Goal: Information Seeking & Learning: Learn about a topic

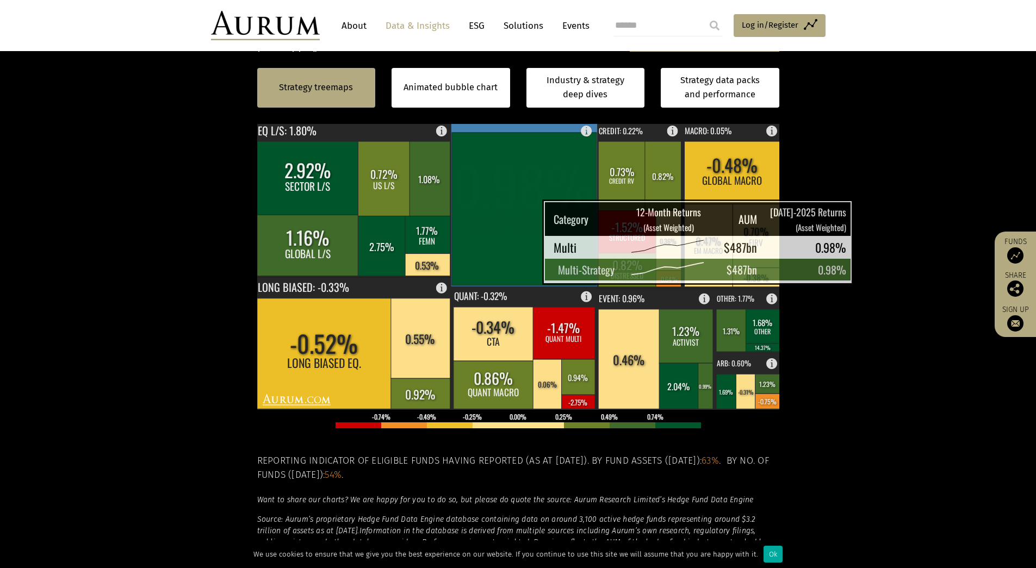
scroll to position [201, 0]
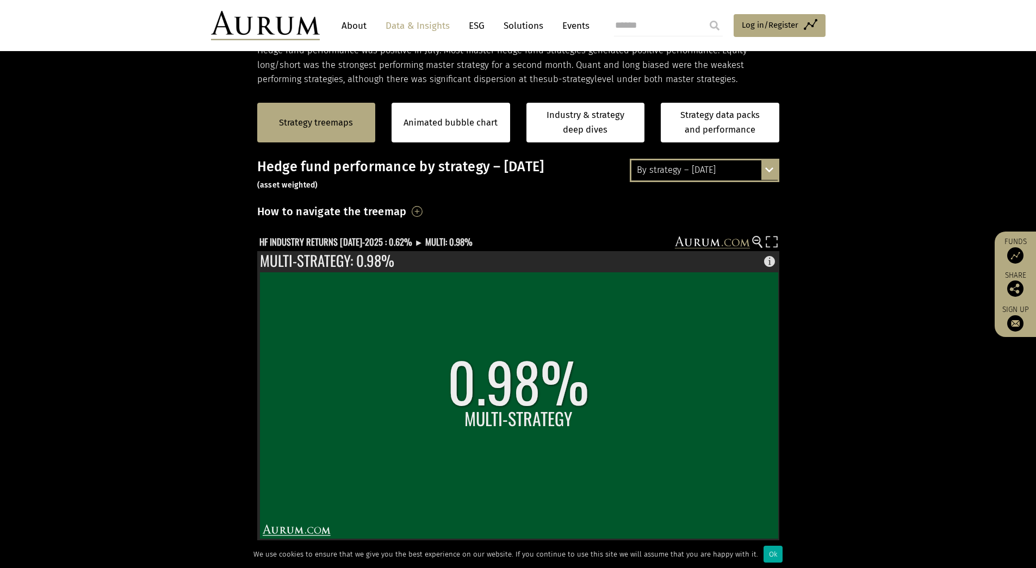
click at [758, 171] on div "By strategy – [DATE]" at bounding box center [704, 170] width 146 height 20
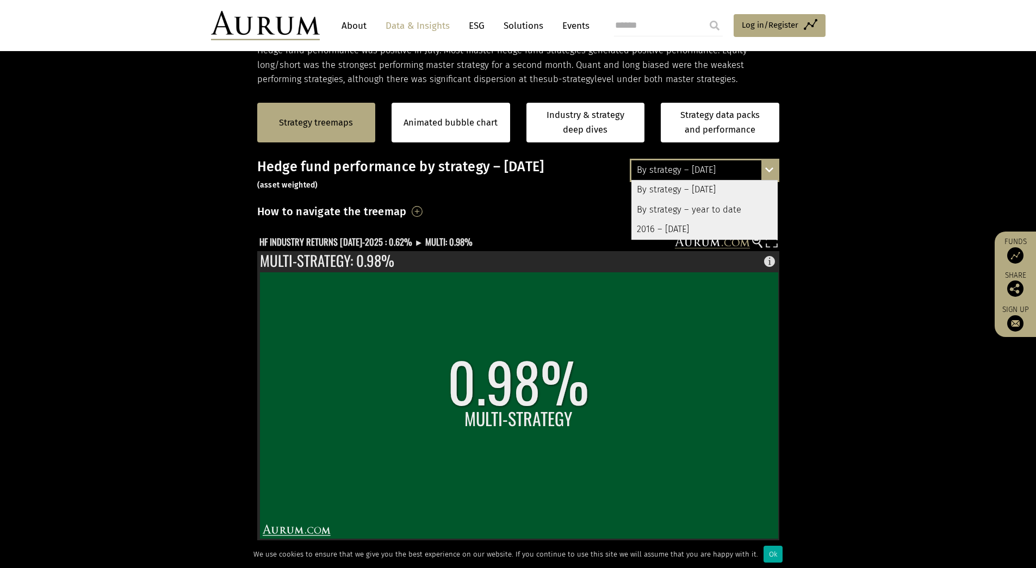
click at [727, 210] on div "By strategy – year to date" at bounding box center [704, 210] width 146 height 20
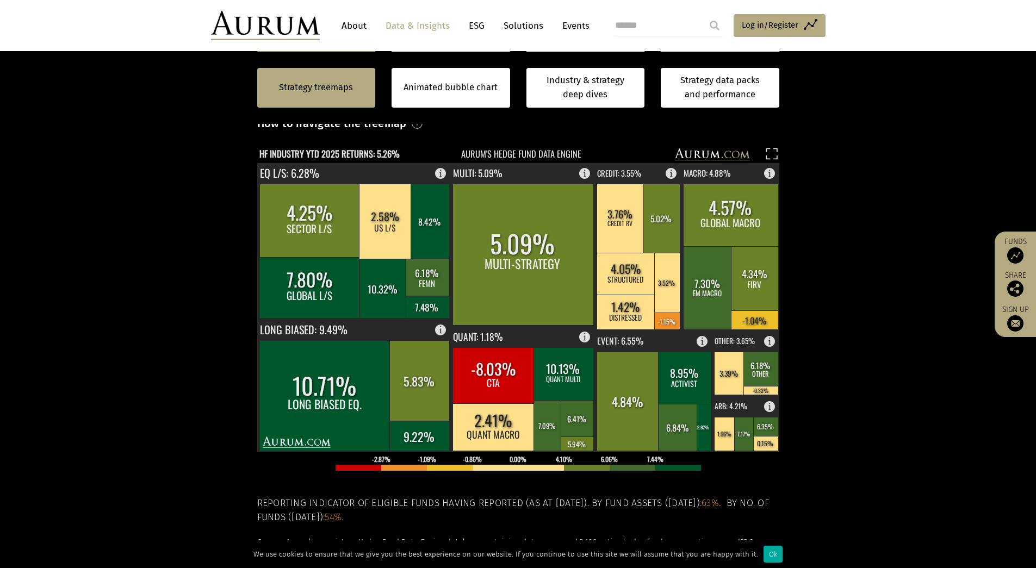
scroll to position [266, 0]
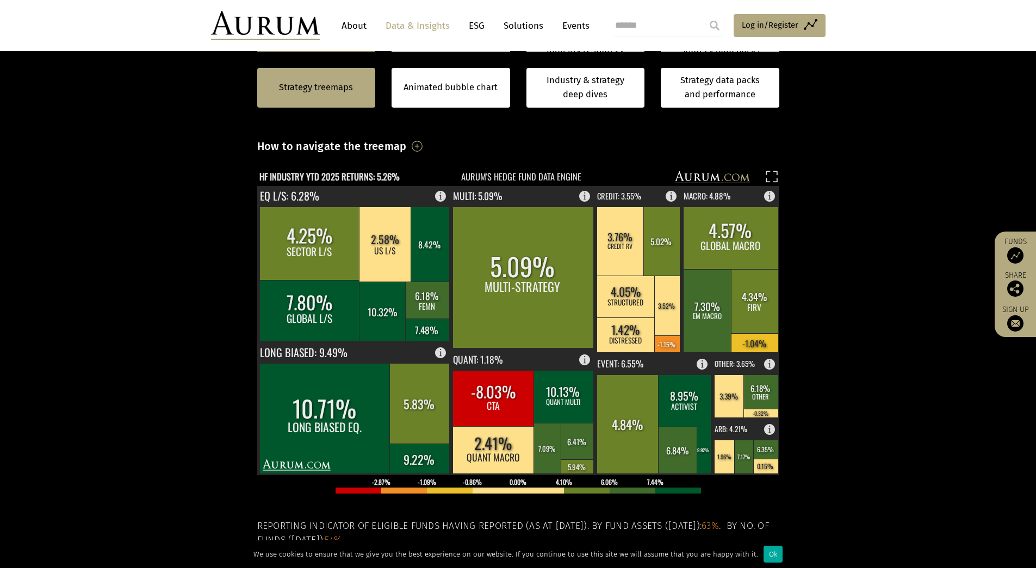
click at [864, 272] on section "Strategy treemaps Animated bubble chart Industry & strategy deep dives Strategy…" at bounding box center [518, 361] width 1036 height 680
click at [407, 145] on h3 "How to navigate the treemap" at bounding box center [332, 146] width 150 height 18
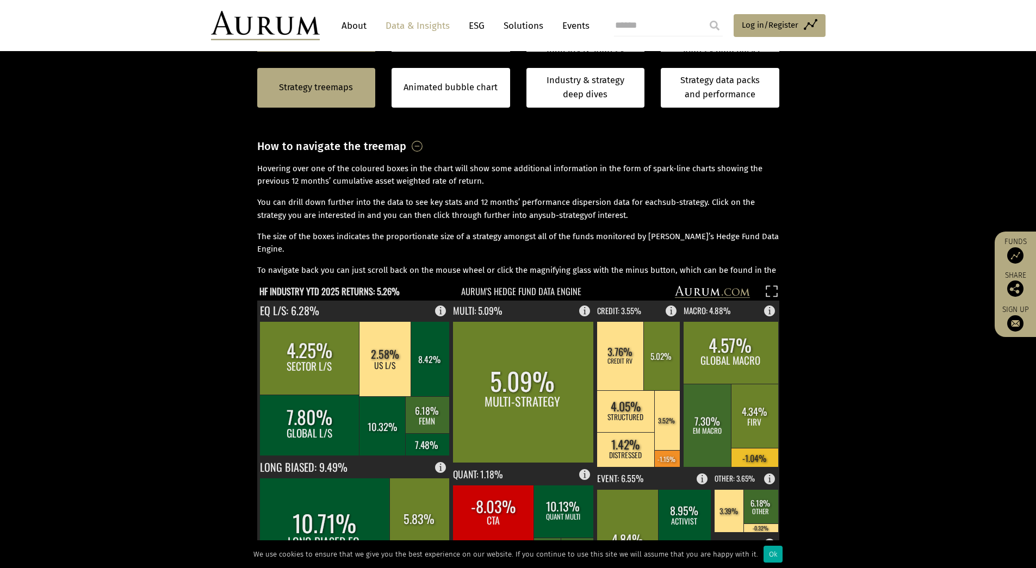
click at [407, 145] on h3 "How to navigate the treemap" at bounding box center [332, 146] width 150 height 18
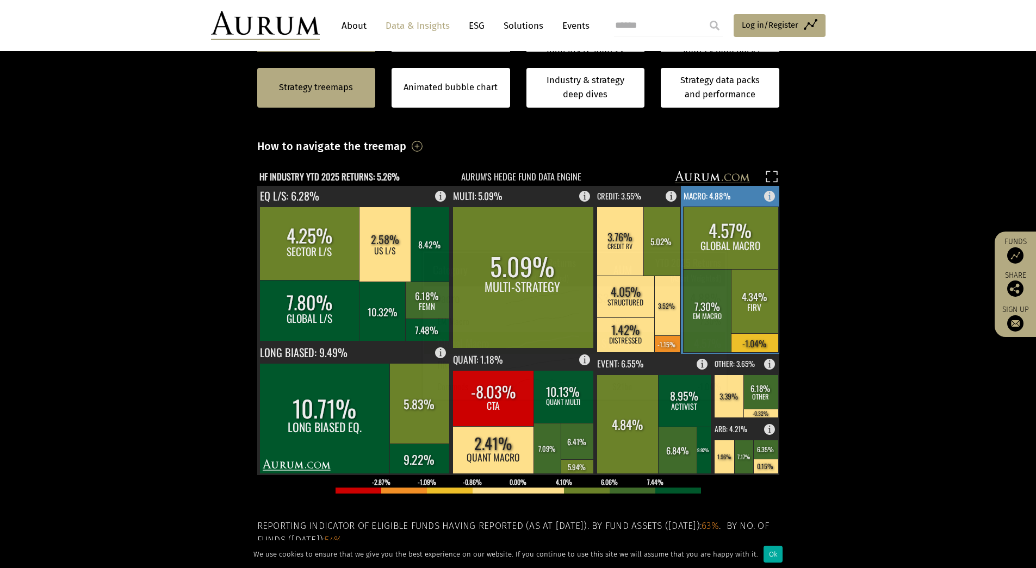
click at [737, 265] on rect at bounding box center [730, 238] width 95 height 63
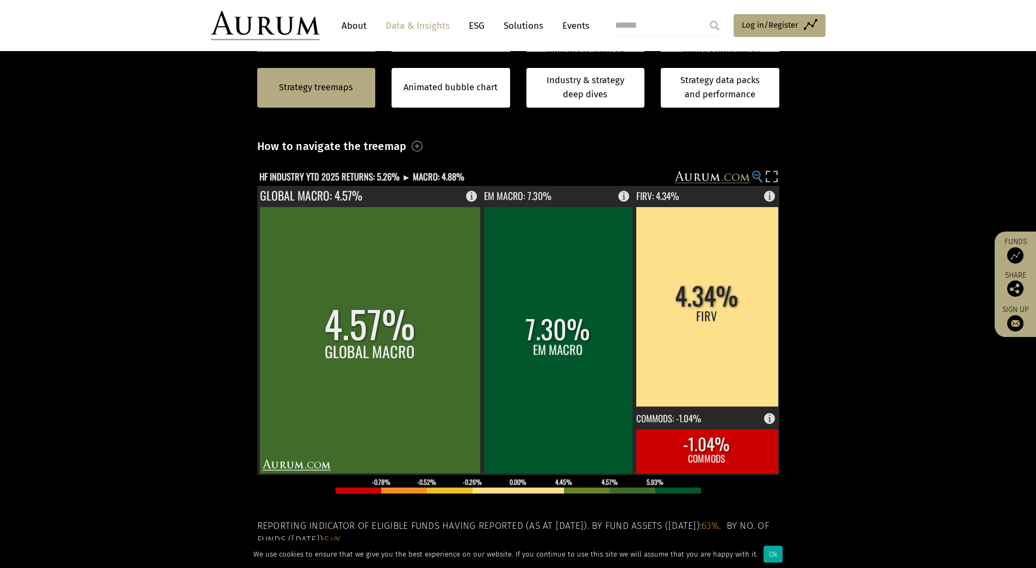
click at [761, 174] on g at bounding box center [757, 177] width 10 height 12
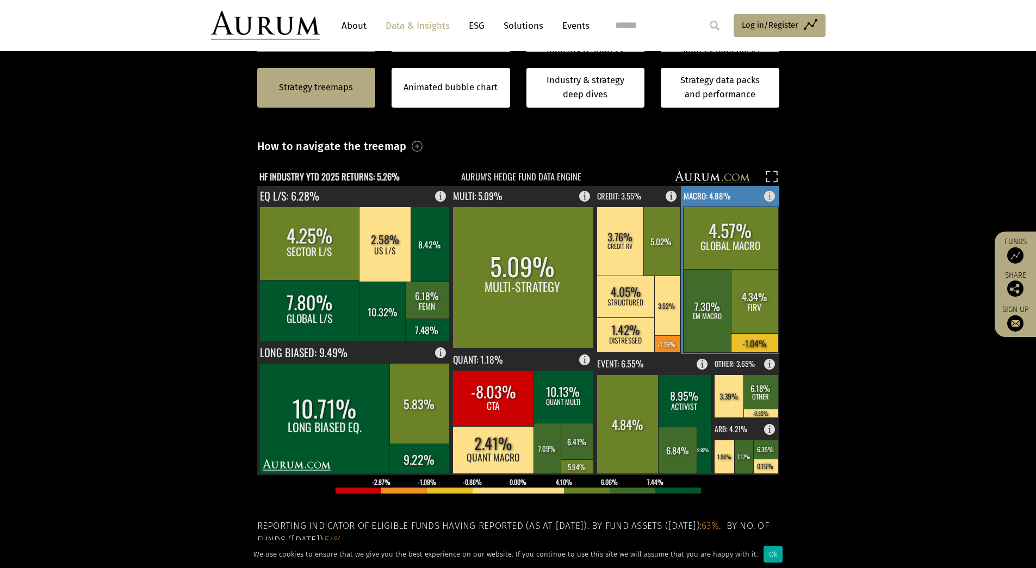
click at [728, 203] on rect at bounding box center [730, 270] width 99 height 168
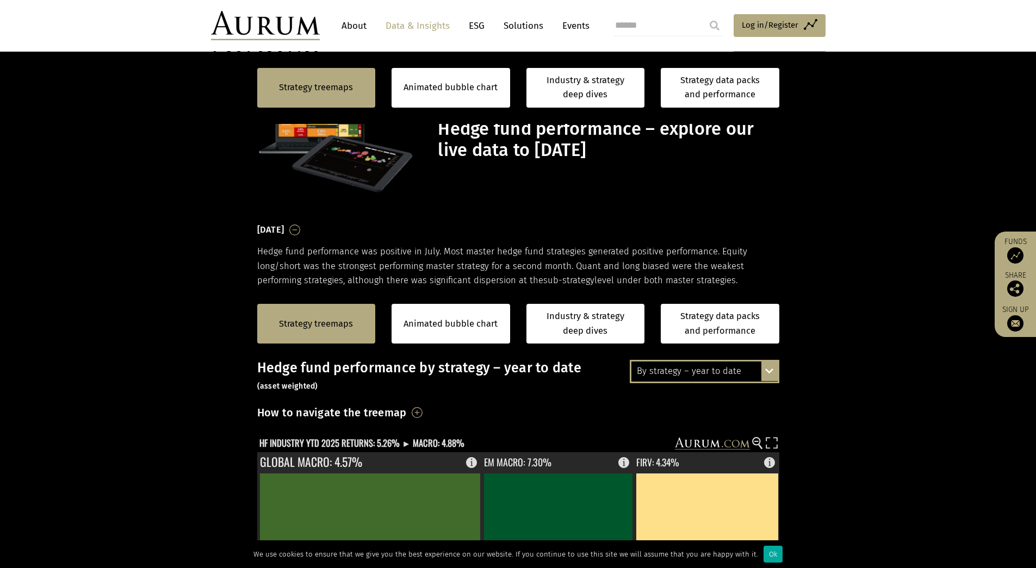
scroll to position [266, 0]
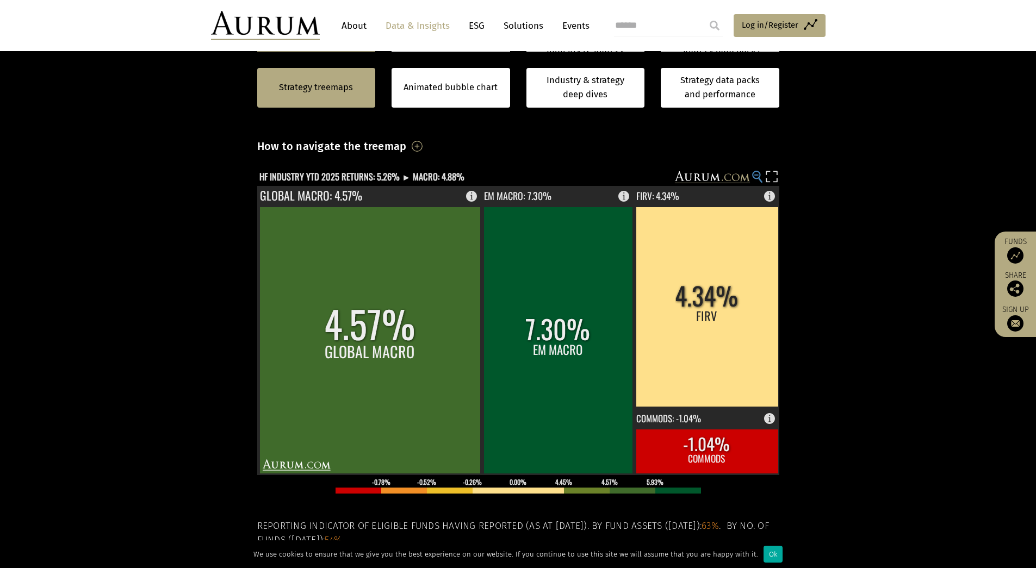
click at [760, 173] on g at bounding box center [757, 177] width 10 height 12
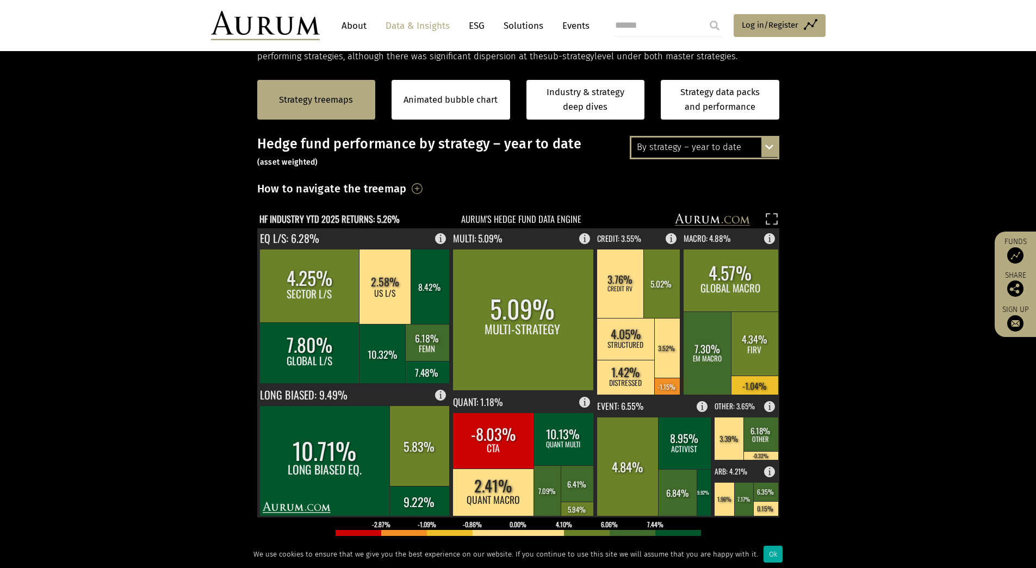
scroll to position [201, 0]
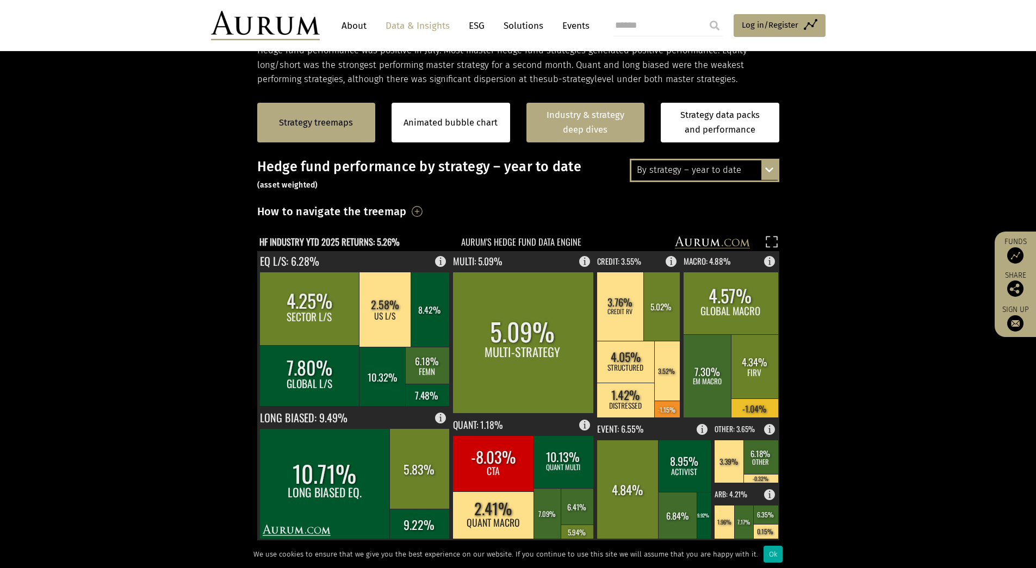
click at [569, 126] on link "Industry & strategy deep dives" at bounding box center [585, 123] width 119 height 40
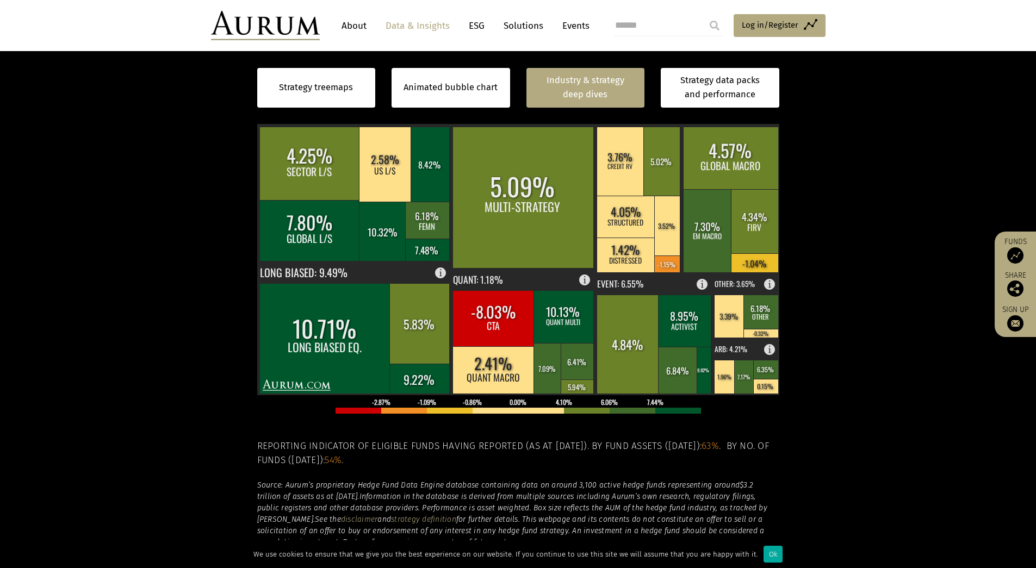
scroll to position [257, 0]
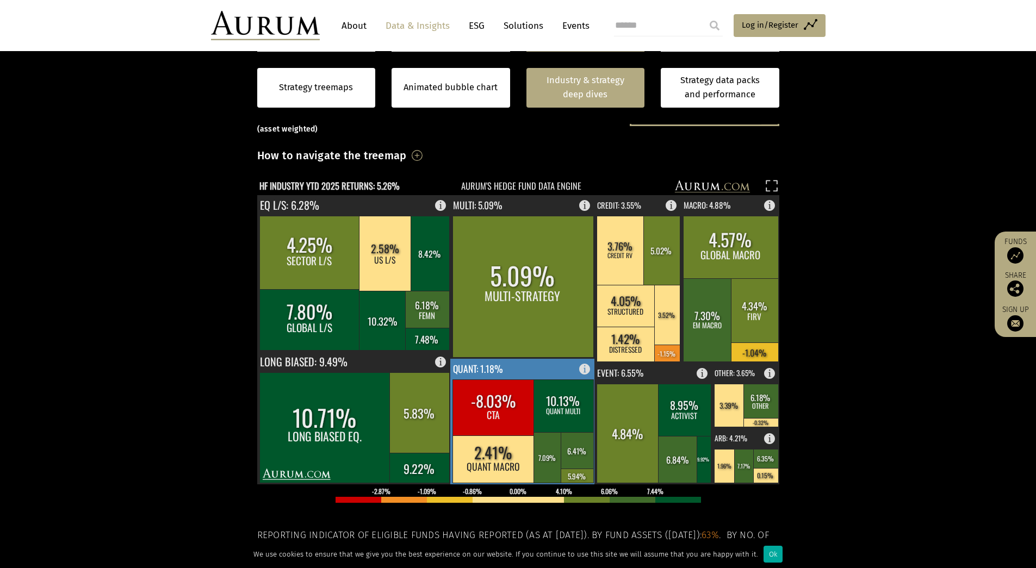
click at [518, 418] on rect at bounding box center [493, 407] width 82 height 56
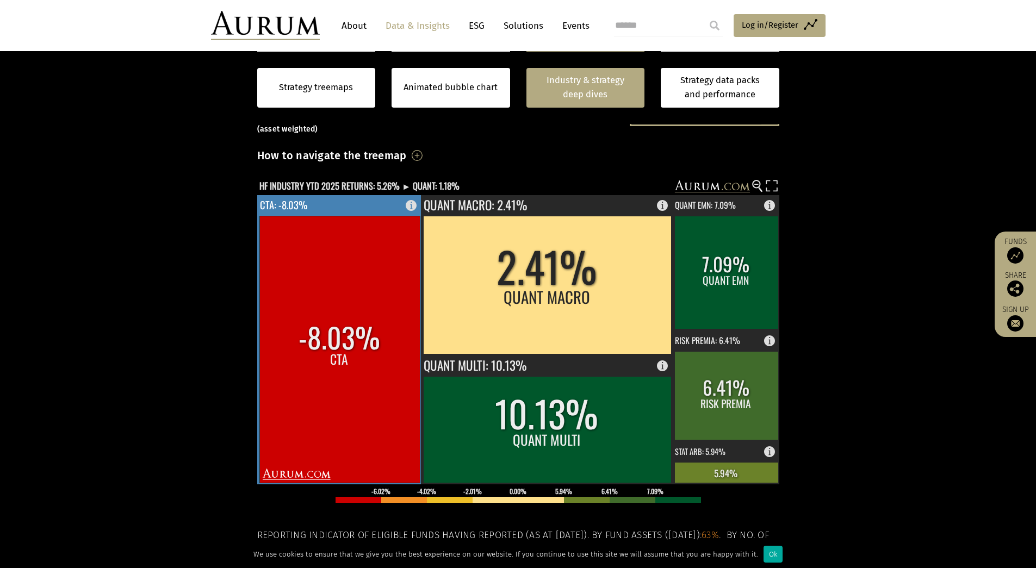
click at [360, 347] on rect at bounding box center [339, 349] width 160 height 267
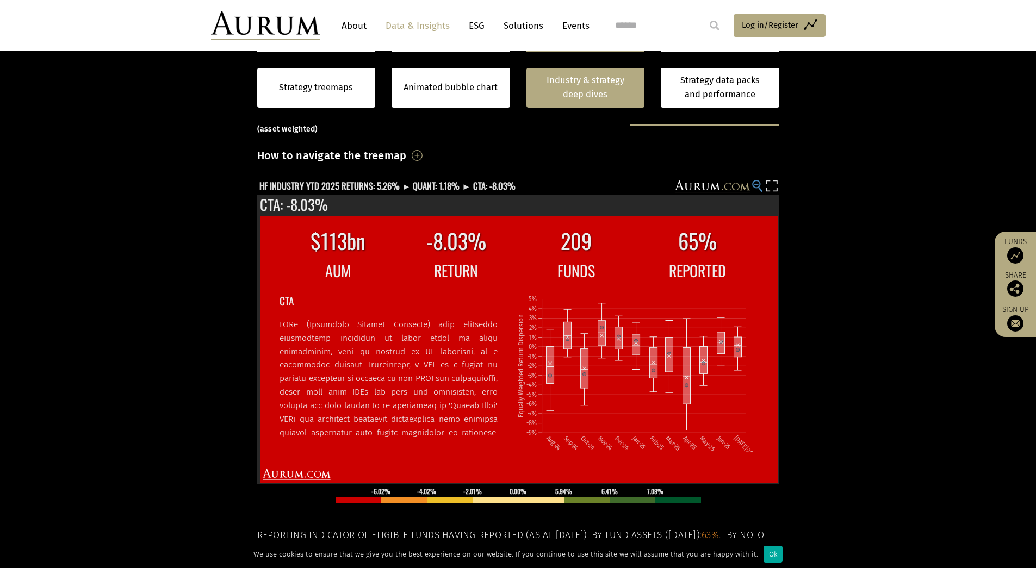
click at [760, 183] on circle at bounding box center [755, 183] width 7 height 7
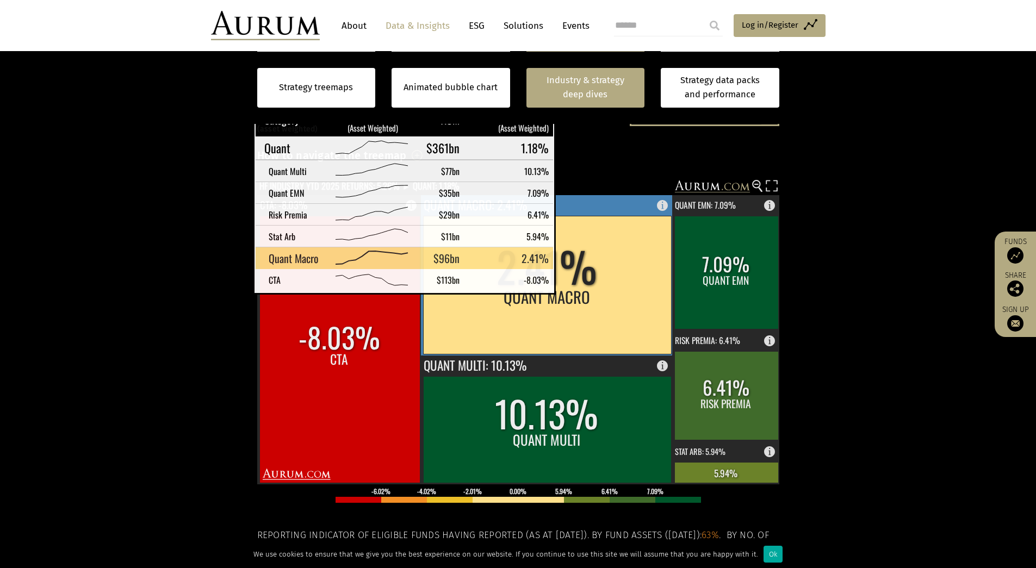
click at [568, 283] on rect at bounding box center [547, 285] width 248 height 138
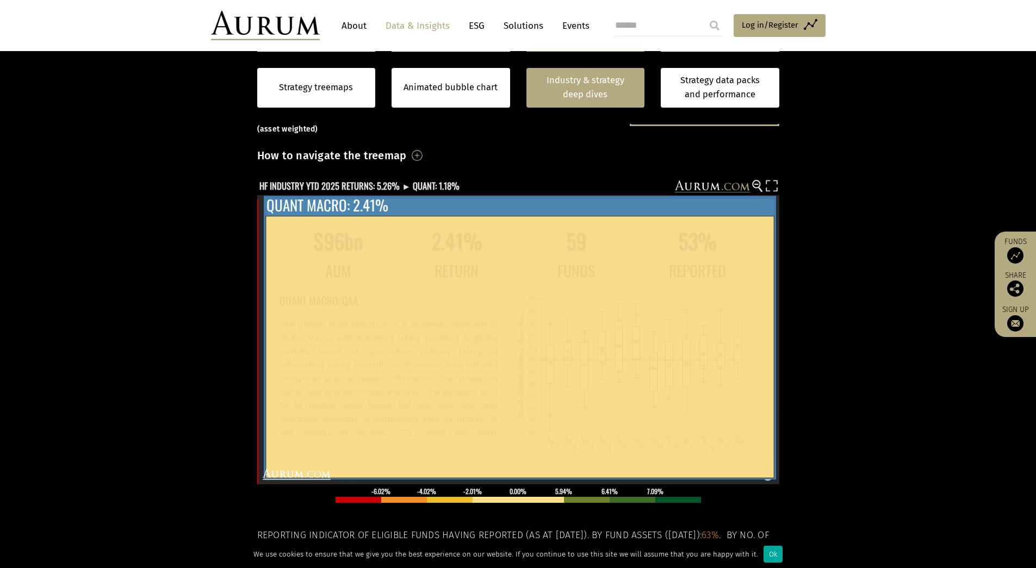
scroll to position [73, 0]
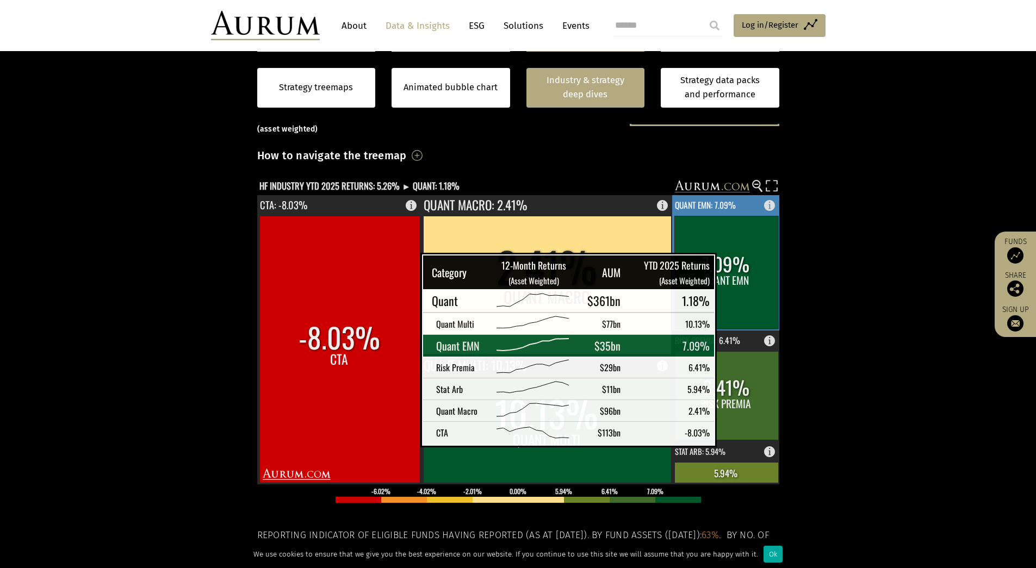
click at [736, 268] on rect at bounding box center [726, 272] width 104 height 113
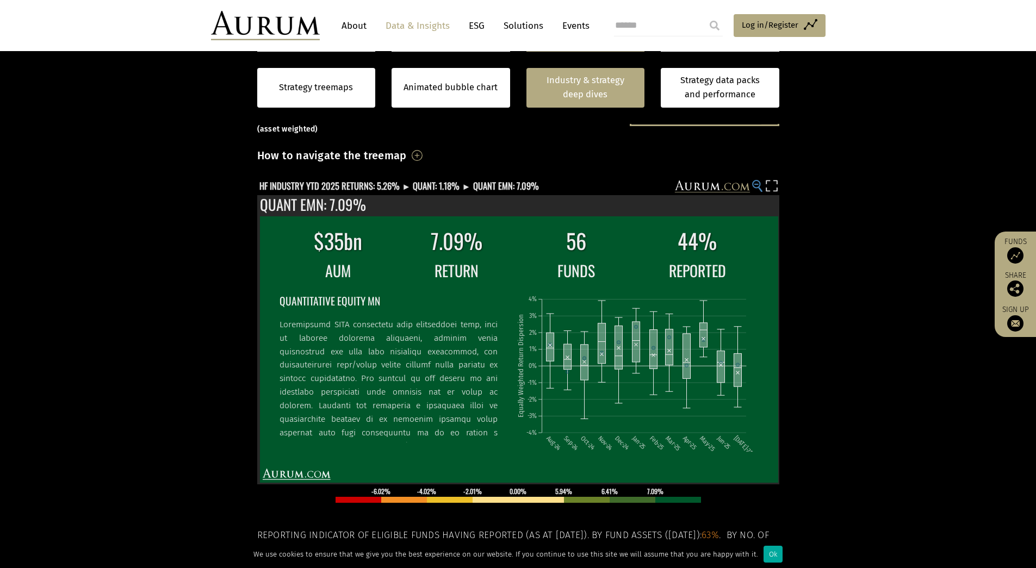
click at [757, 188] on circle at bounding box center [755, 183] width 7 height 7
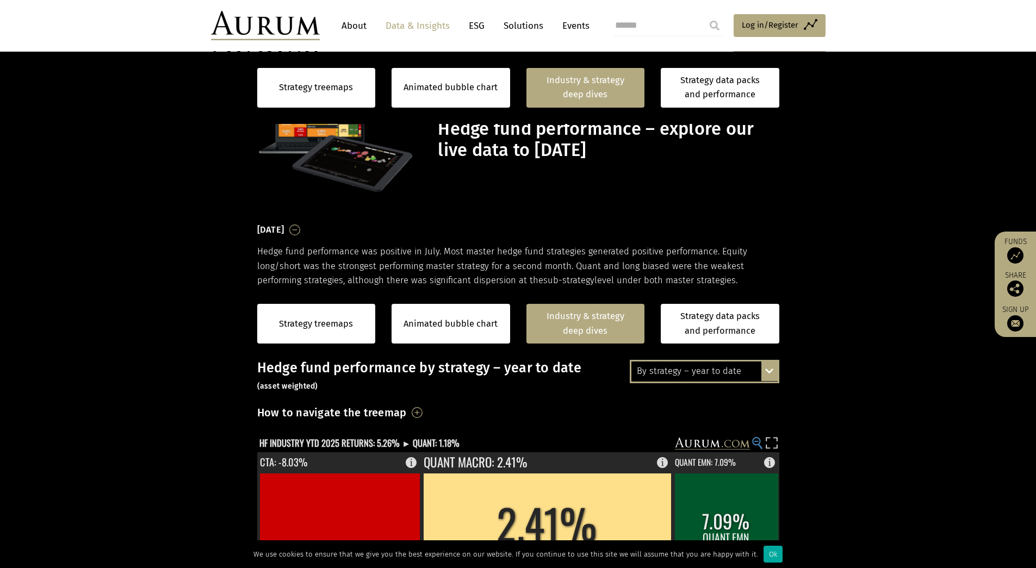
scroll to position [257, 0]
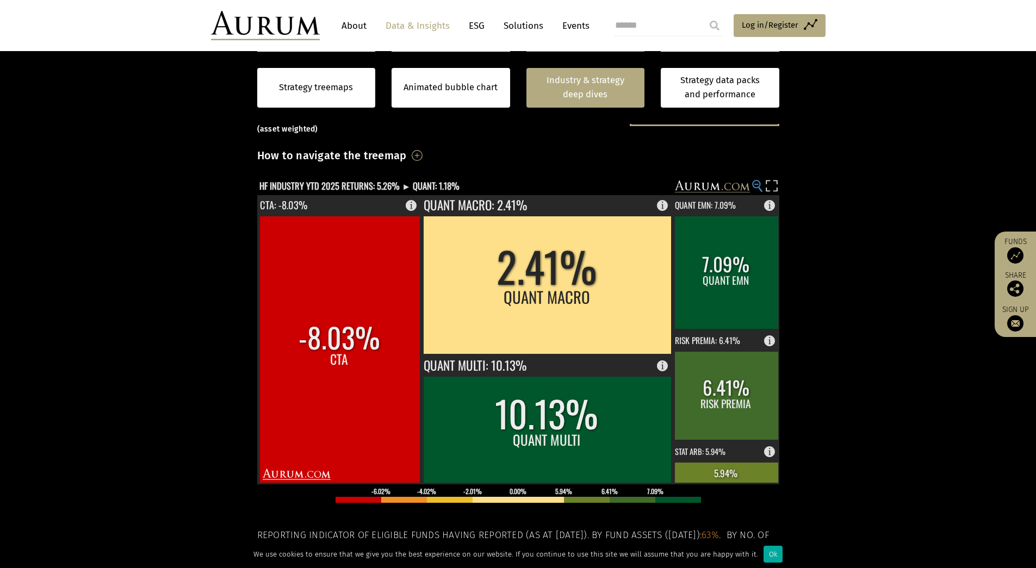
click at [757, 188] on circle at bounding box center [755, 183] width 7 height 7
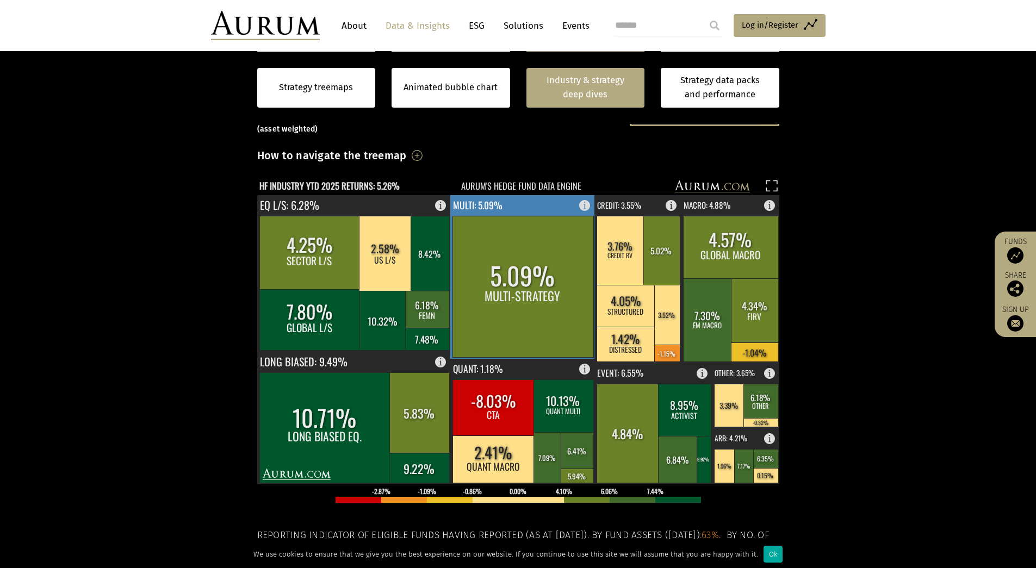
click at [514, 266] on rect at bounding box center [522, 286] width 141 height 141
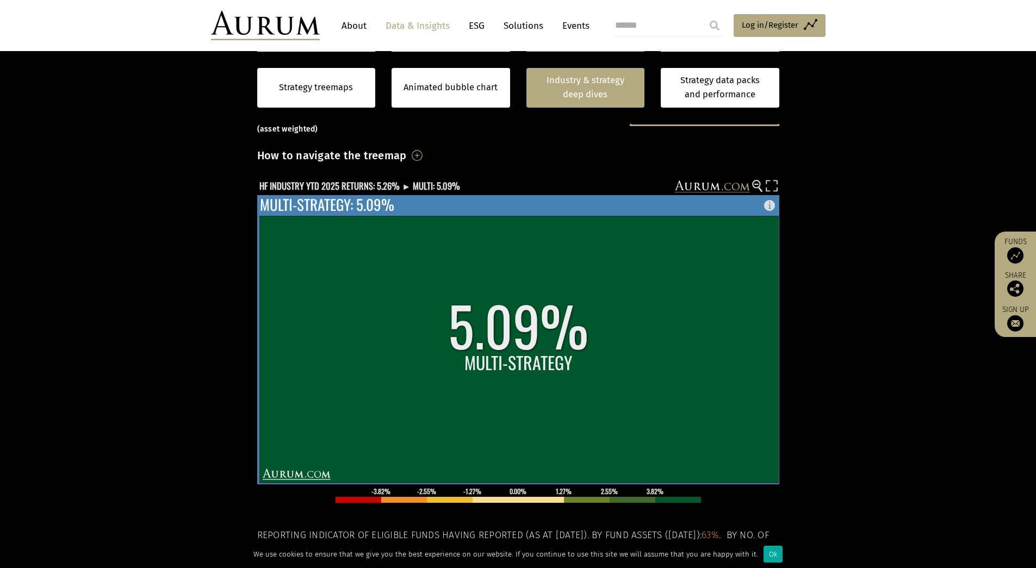
click at [534, 339] on rect at bounding box center [518, 349] width 519 height 267
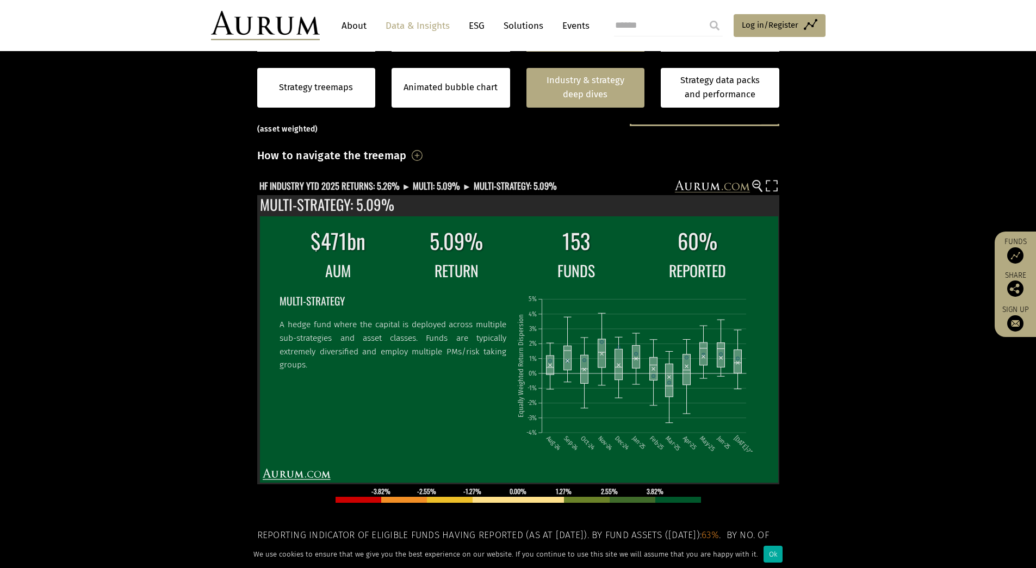
click at [756, 184] on icon at bounding box center [756, 184] width 4 height 1
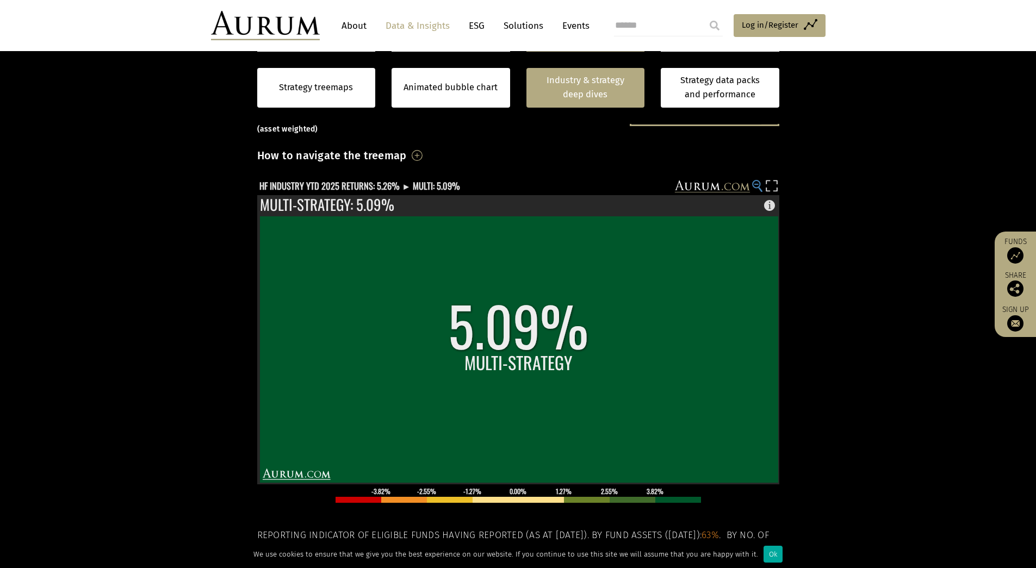
click at [757, 186] on circle at bounding box center [755, 183] width 7 height 7
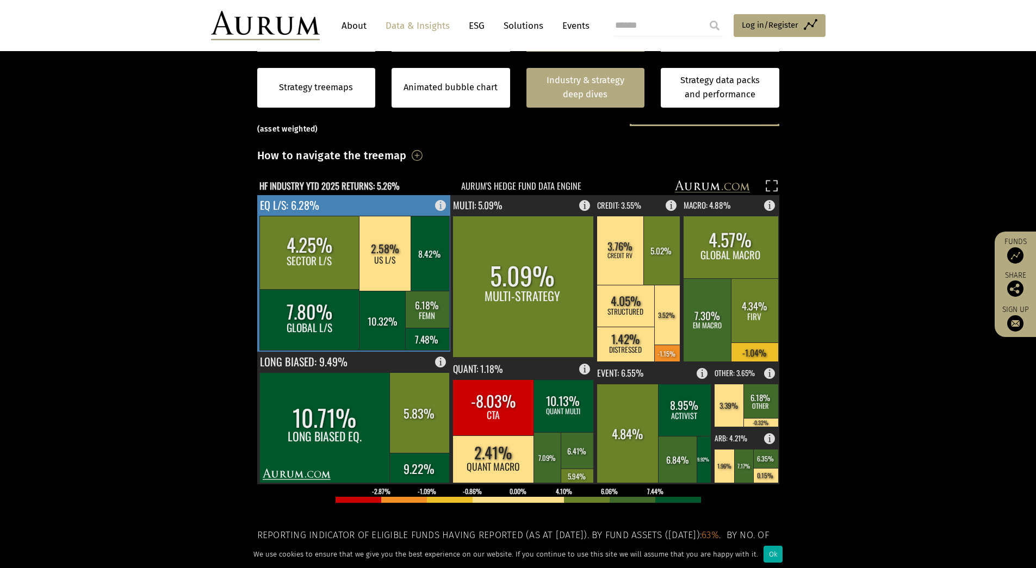
click at [295, 288] on rect at bounding box center [309, 252] width 101 height 73
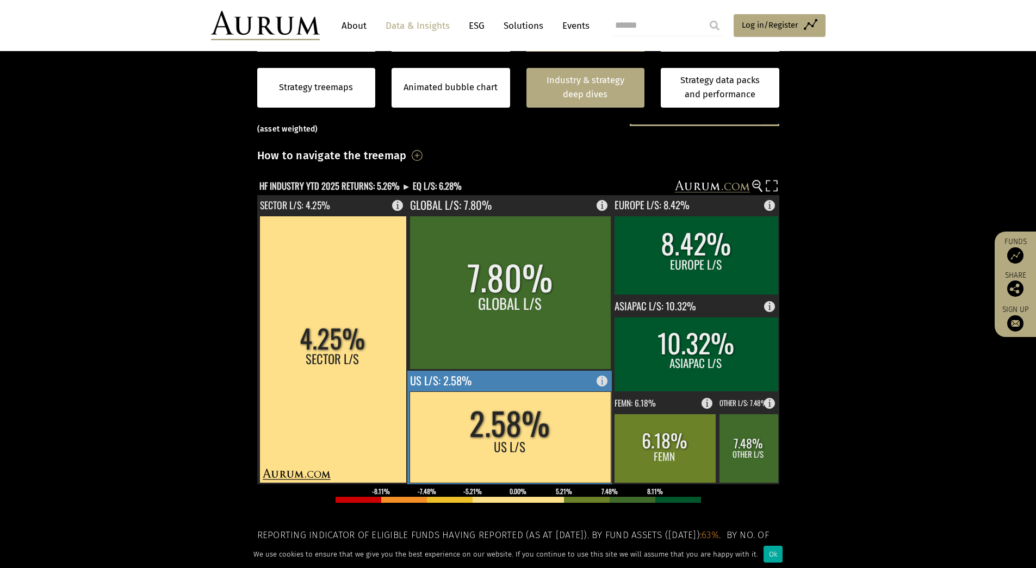
click at [558, 323] on rect at bounding box center [509, 292] width 201 height 153
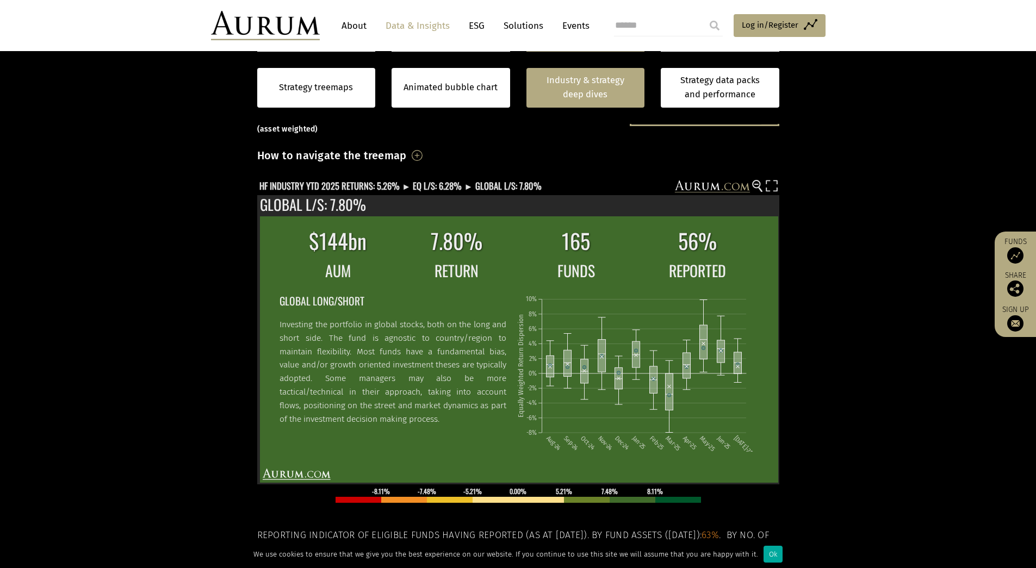
click at [820, 312] on section "Strategy treemaps Animated bubble chart Industry & strategy deep dives Strategy…" at bounding box center [518, 370] width 1036 height 680
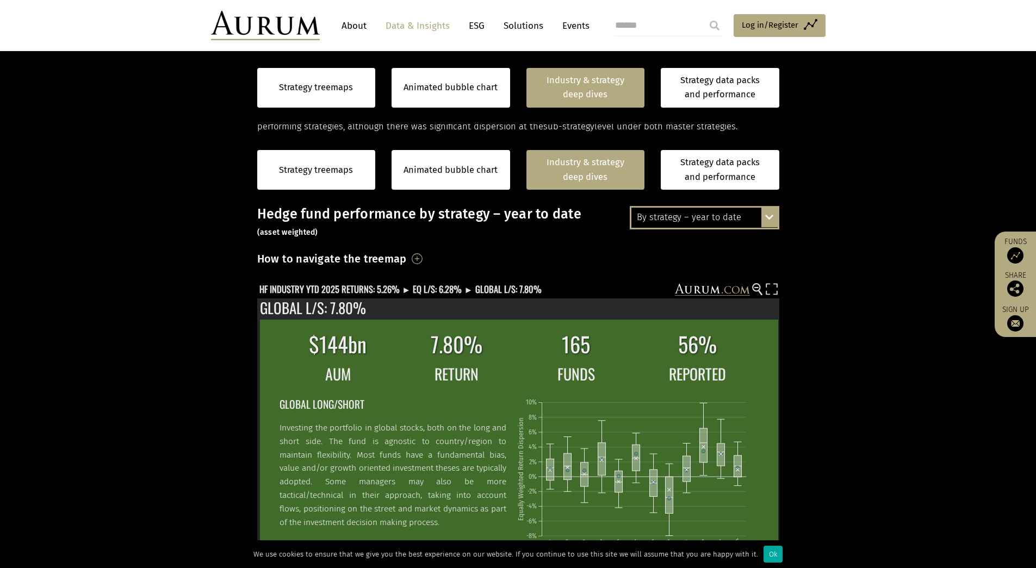
scroll to position [0, 0]
